Goal: Navigation & Orientation: Find specific page/section

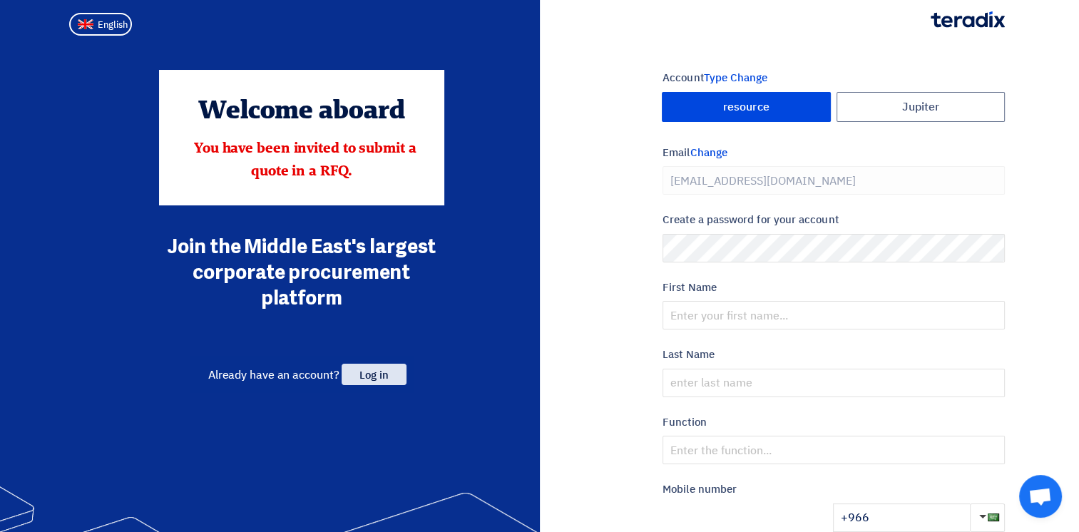
click at [384, 368] on span "Log in" at bounding box center [374, 374] width 64 height 21
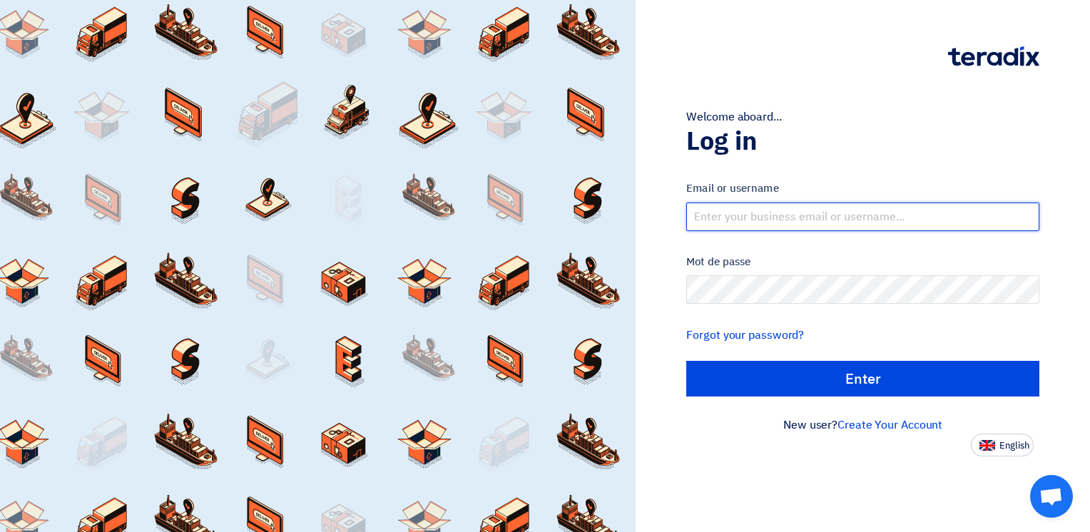
click at [762, 220] on input "text" at bounding box center [862, 217] width 353 height 29
type input "[PERSON_NAME][EMAIL_ADDRESS][DOMAIN_NAME]"
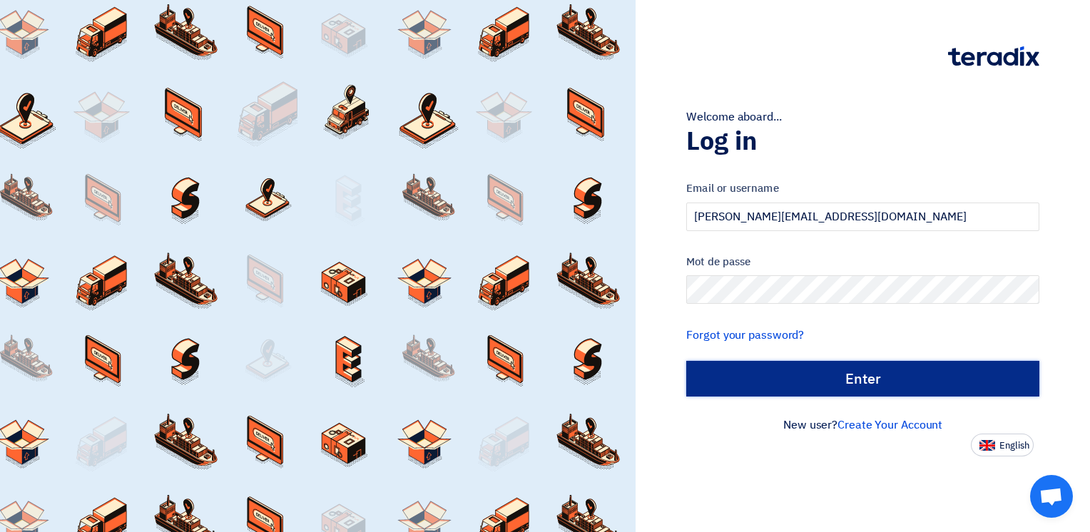
click at [850, 378] on input "الدخول" at bounding box center [862, 379] width 353 height 36
type input "Sign in"
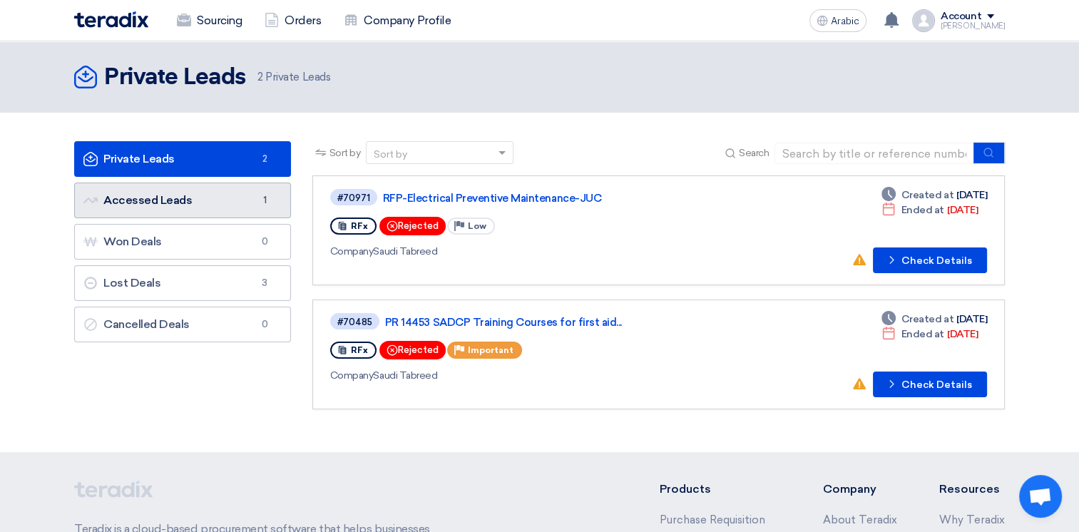
click at [182, 206] on font "Accessed Leads Accessed Leads" at bounding box center [137, 200] width 108 height 14
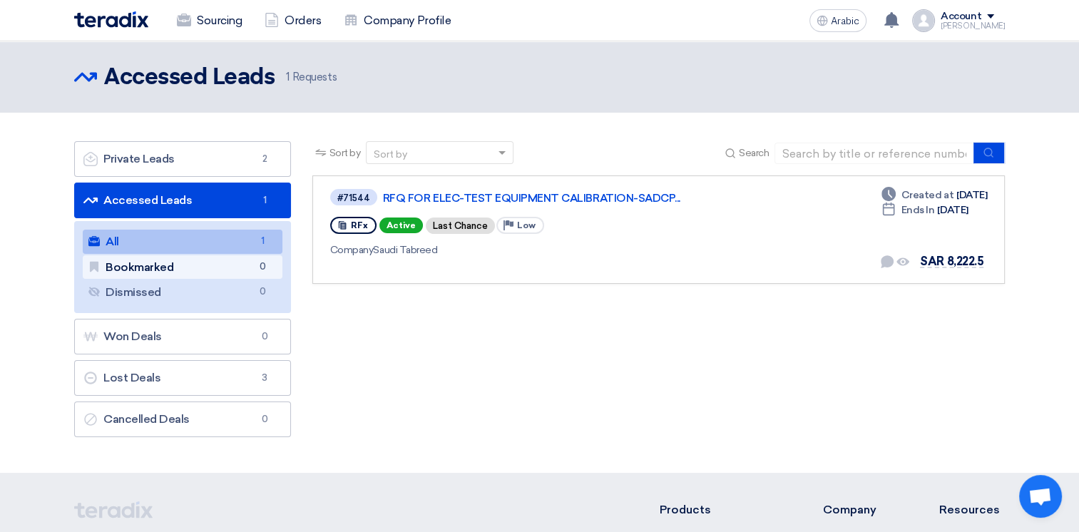
click at [163, 268] on font "Bookmarked Bookmarked" at bounding box center [130, 267] width 85 height 14
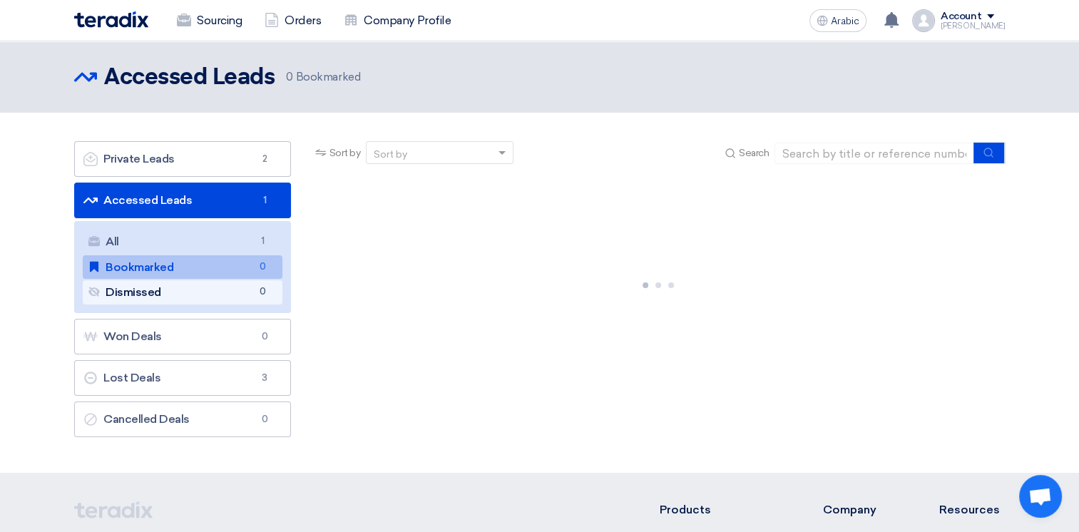
click at [169, 297] on link "Dismissed Dismissed 0" at bounding box center [183, 292] width 200 height 24
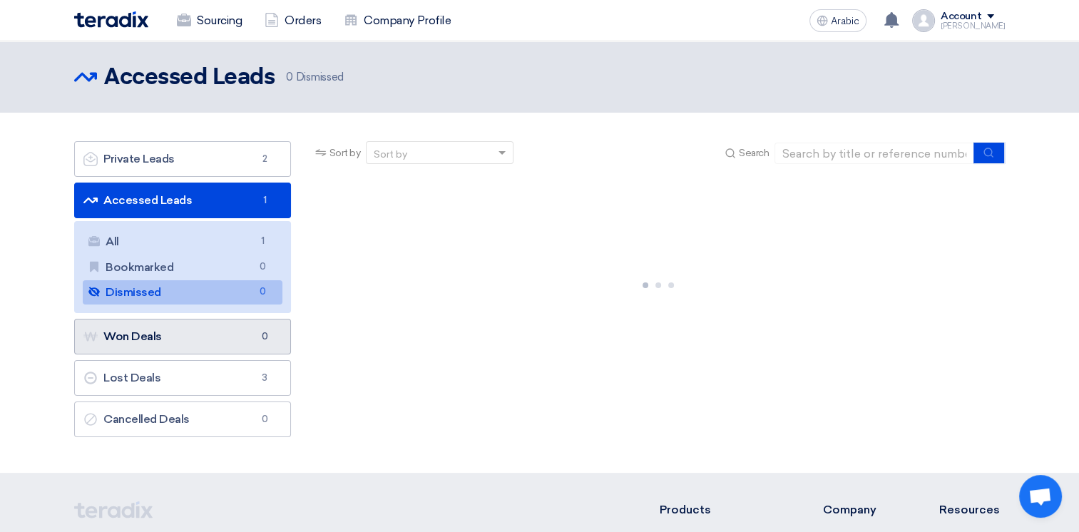
click at [171, 335] on link "Won Deals Won Deals 0" at bounding box center [182, 337] width 217 height 36
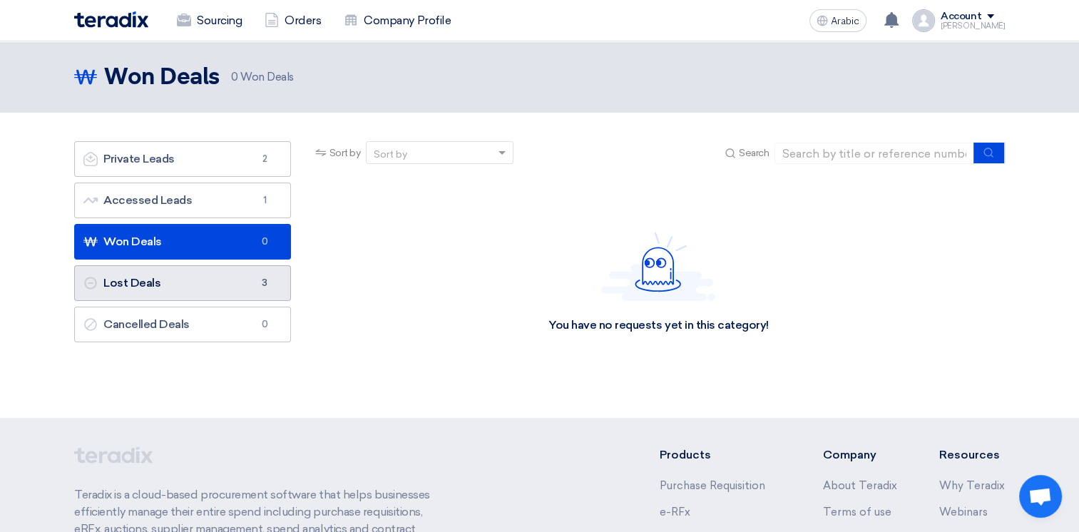
click at [185, 295] on link "Lost Deals Lost Deals 3" at bounding box center [182, 283] width 217 height 36
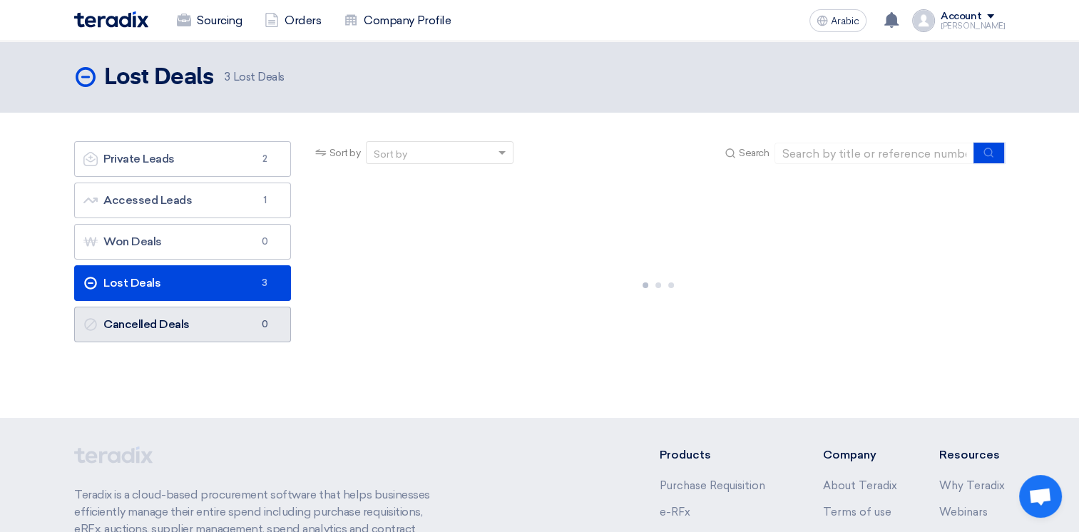
click at [200, 331] on link "Cancelled Deals Cancelled Deals 0" at bounding box center [182, 325] width 217 height 36
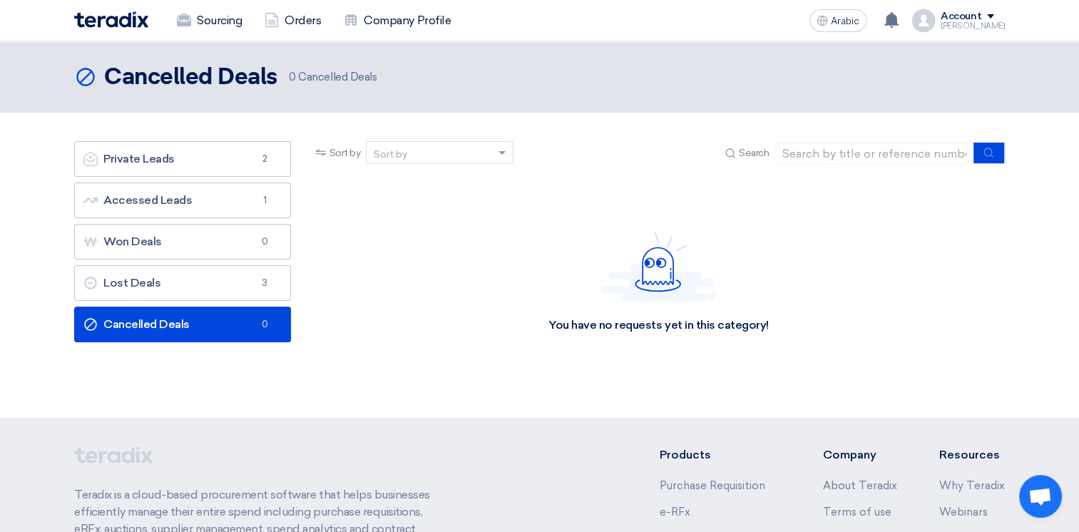
click at [996, 13] on div "Account" at bounding box center [973, 17] width 64 height 12
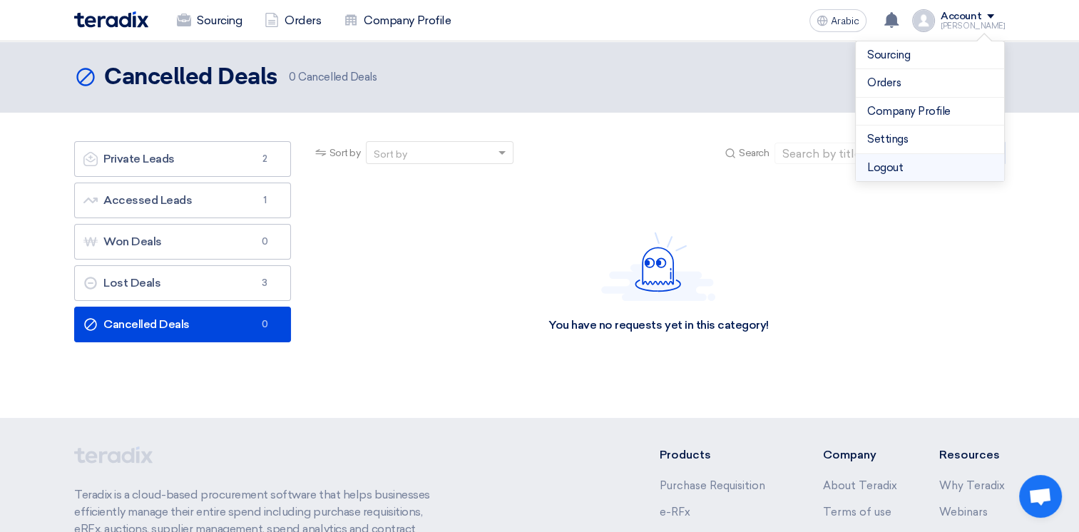
click at [892, 158] on li "Logout" at bounding box center [930, 168] width 148 height 28
